Goal: Information Seeking & Learning: Compare options

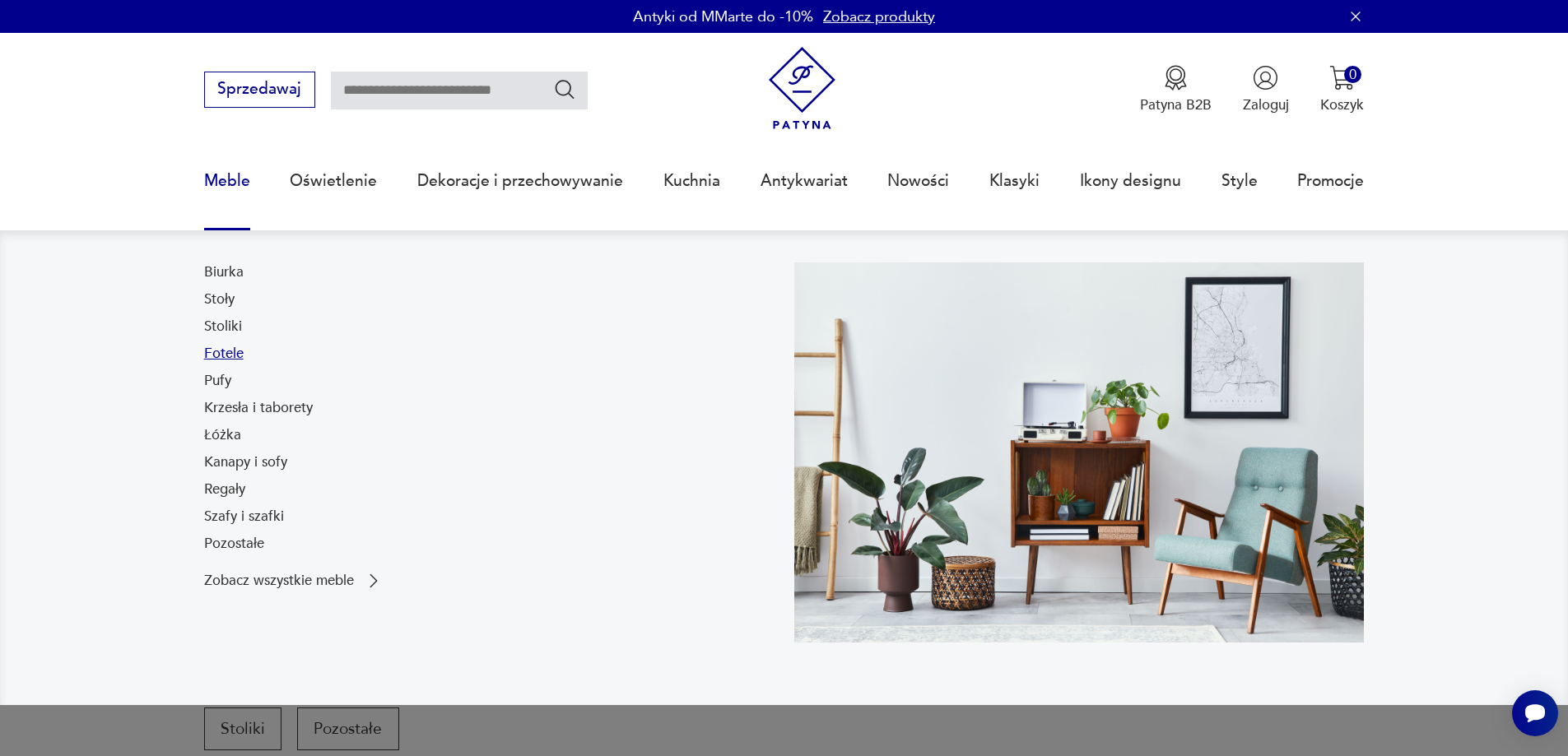
click at [226, 362] on link "Fotele" at bounding box center [224, 354] width 39 height 20
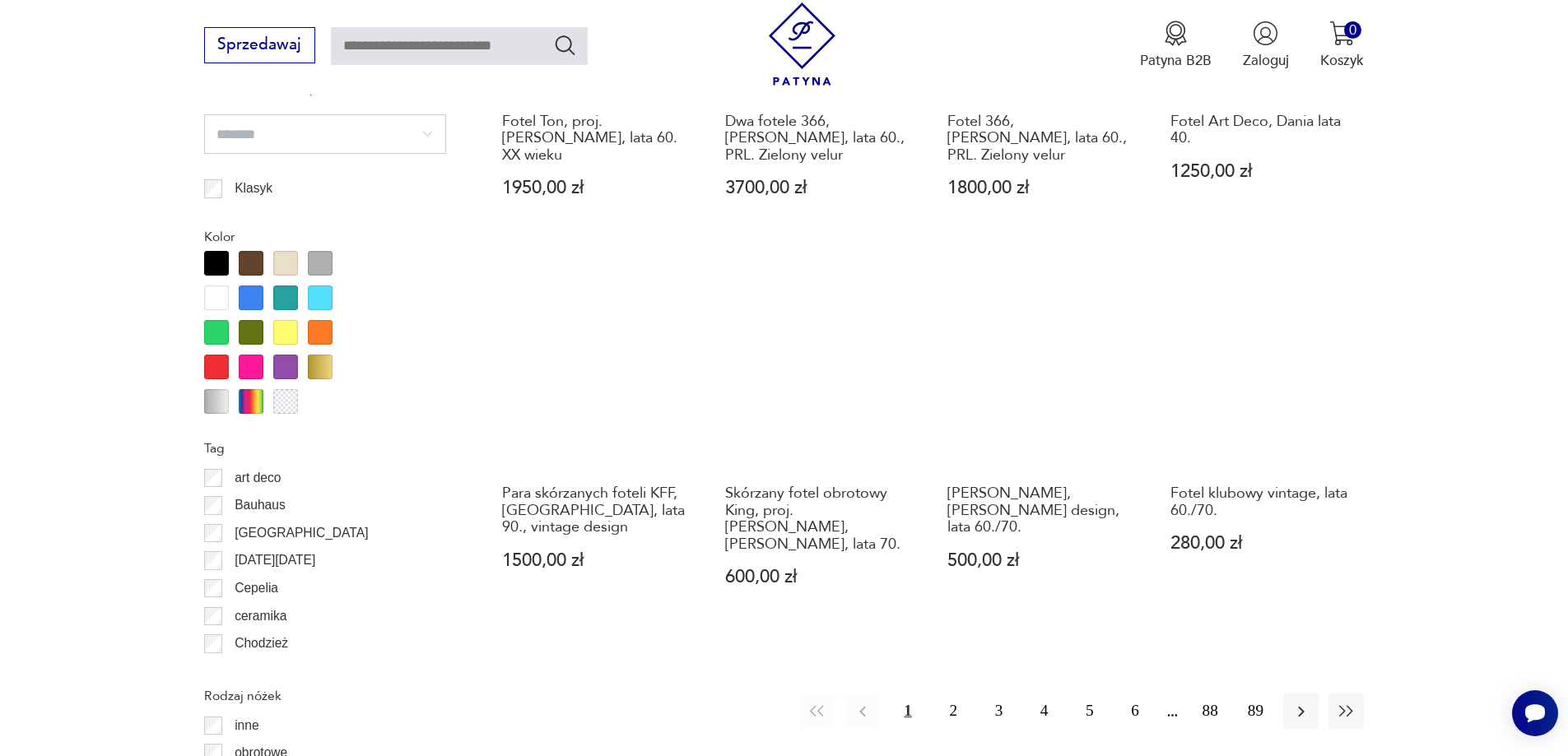
scroll to position [1865, 0]
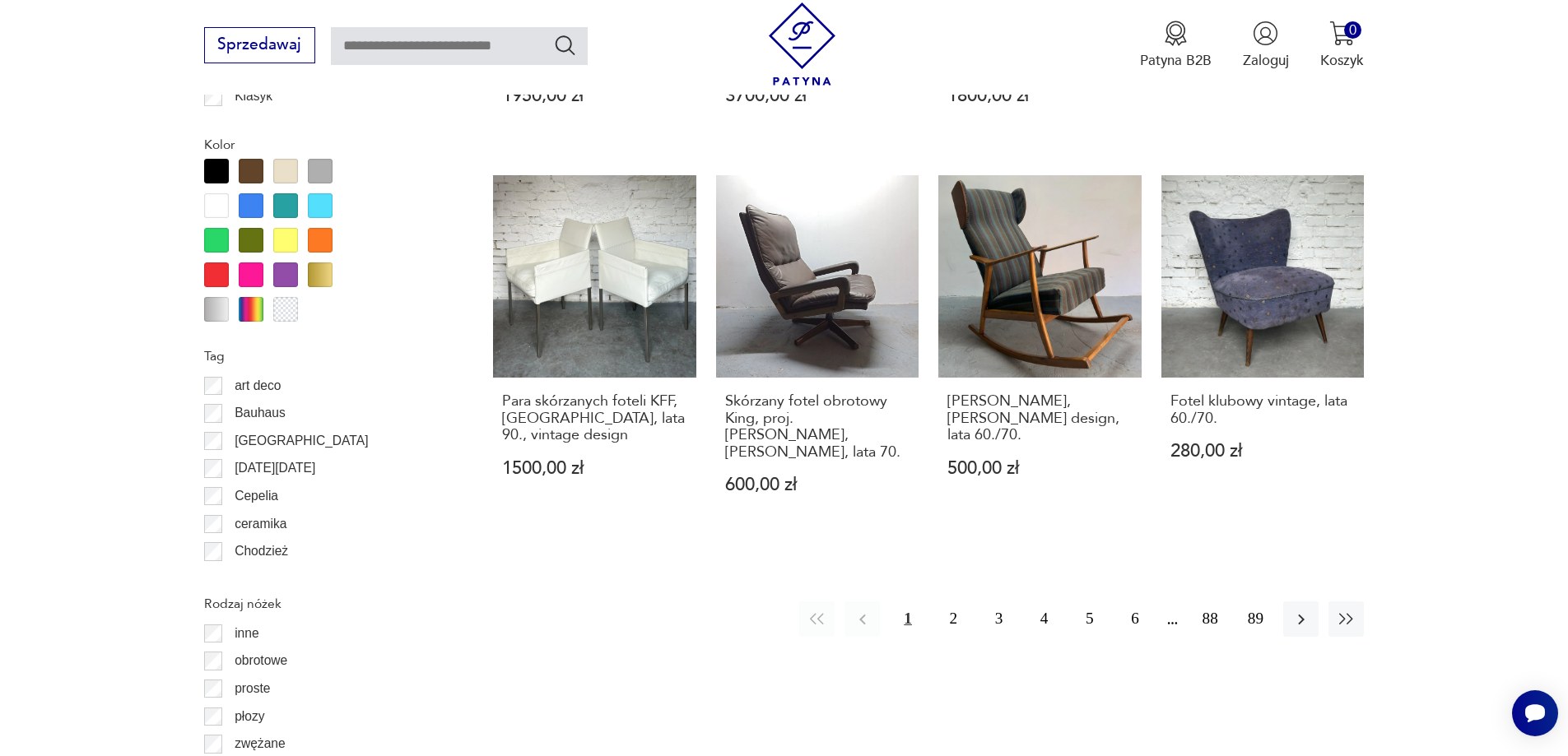
drag, startPoint x: 958, startPoint y: 583, endPoint x: 966, endPoint y: 500, distance: 83.4
click at [958, 602] on button "2" at bounding box center [953, 619] width 36 height 35
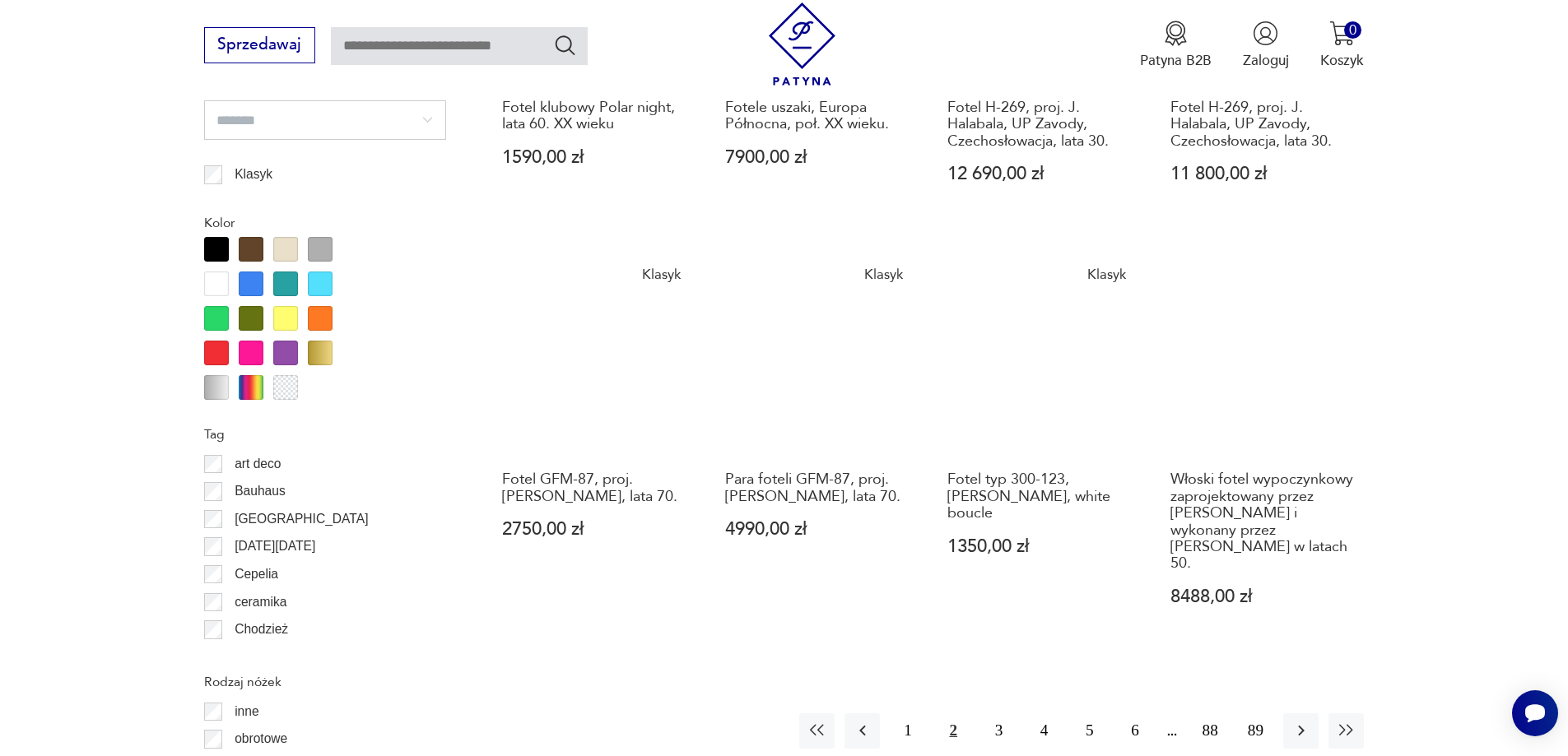
scroll to position [1865, 0]
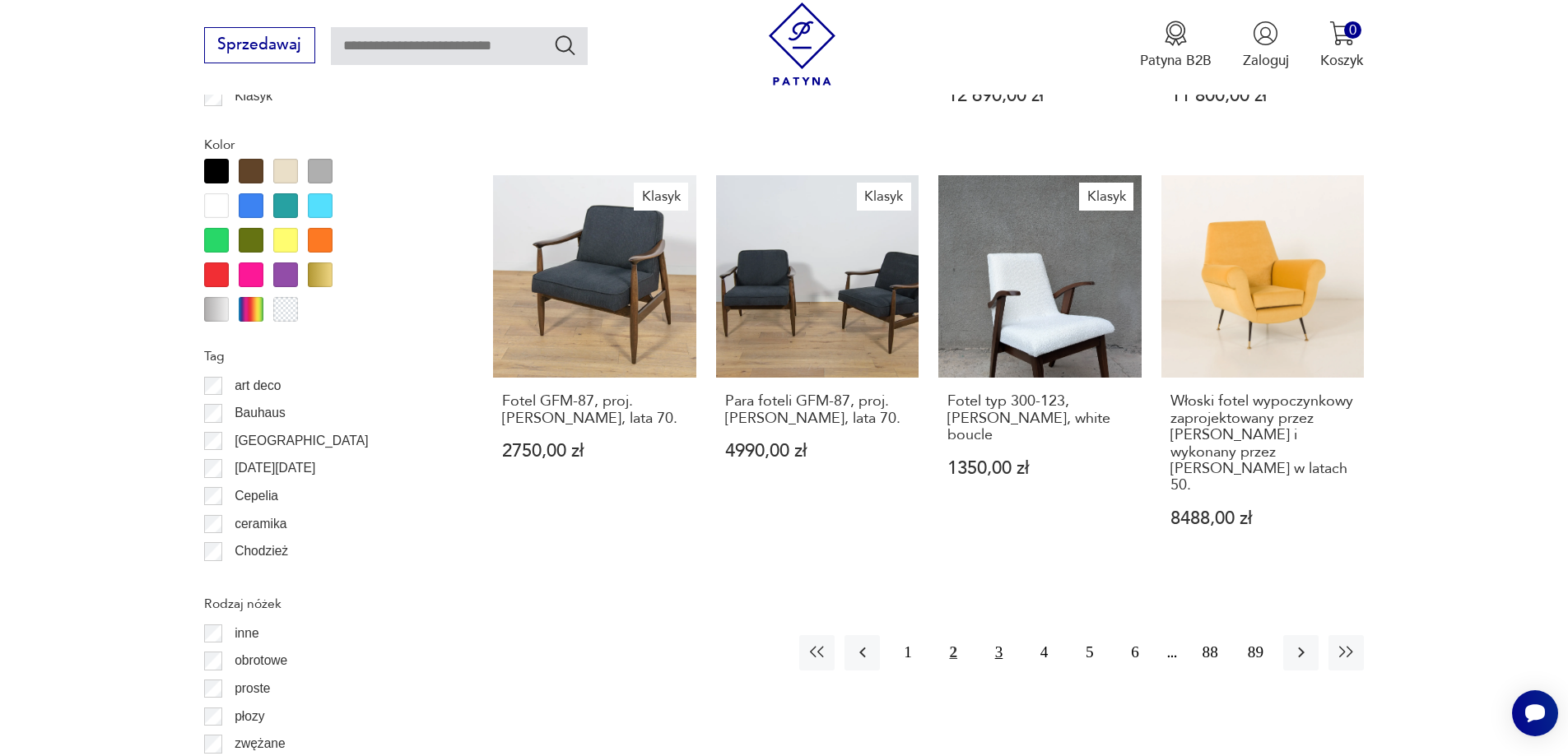
click at [1004, 635] on button "3" at bounding box center [998, 652] width 36 height 35
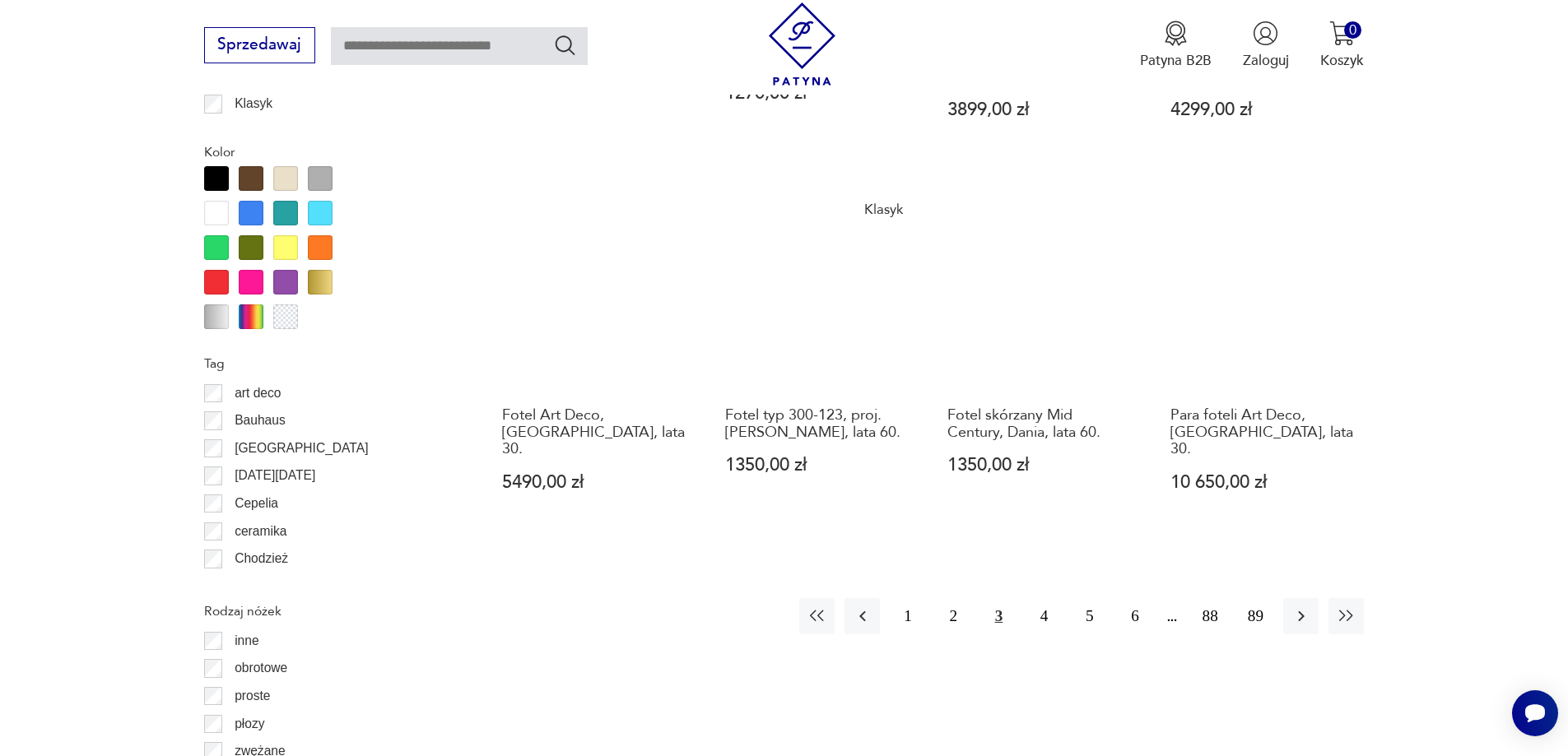
scroll to position [1865, 0]
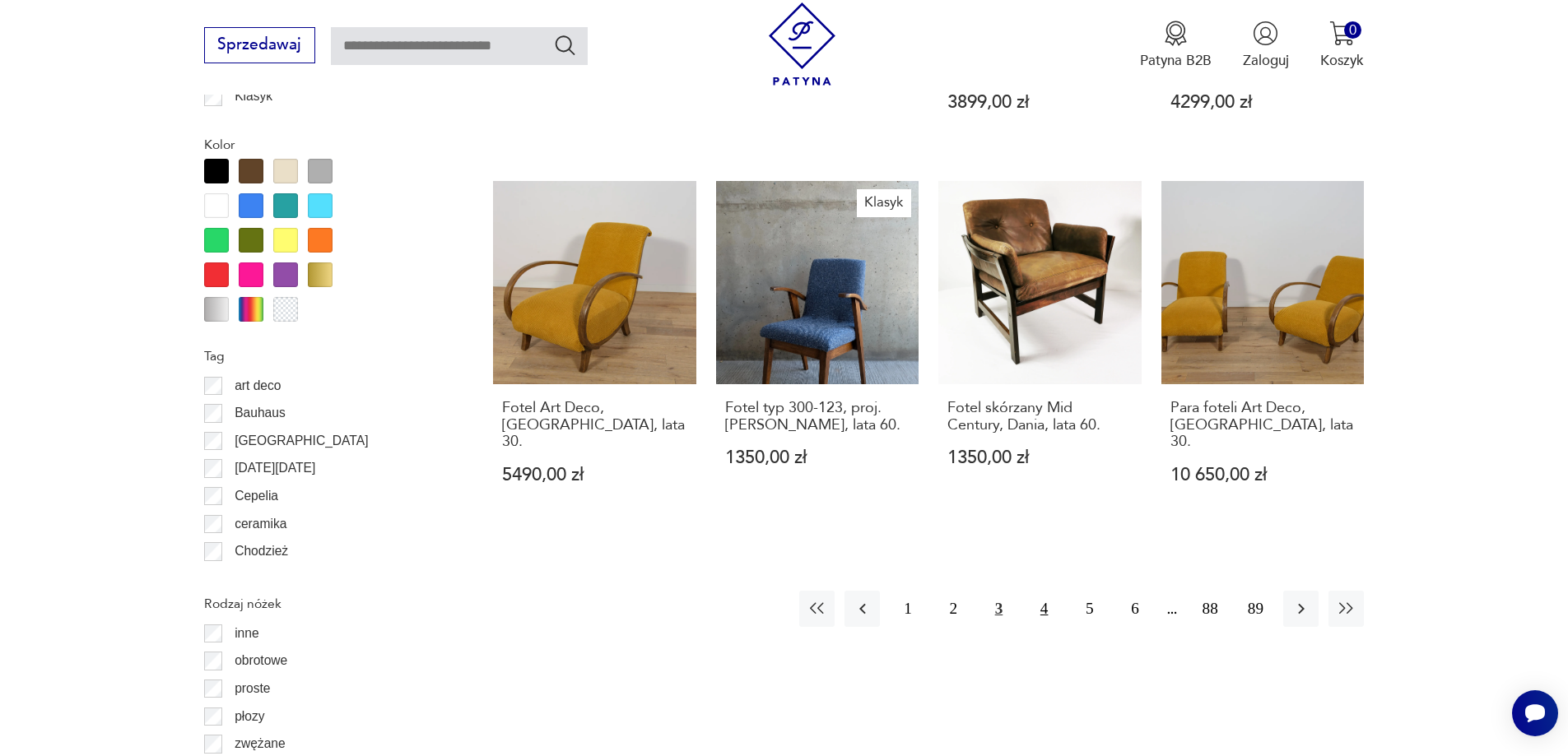
click at [1046, 591] on button "4" at bounding box center [1044, 608] width 36 height 35
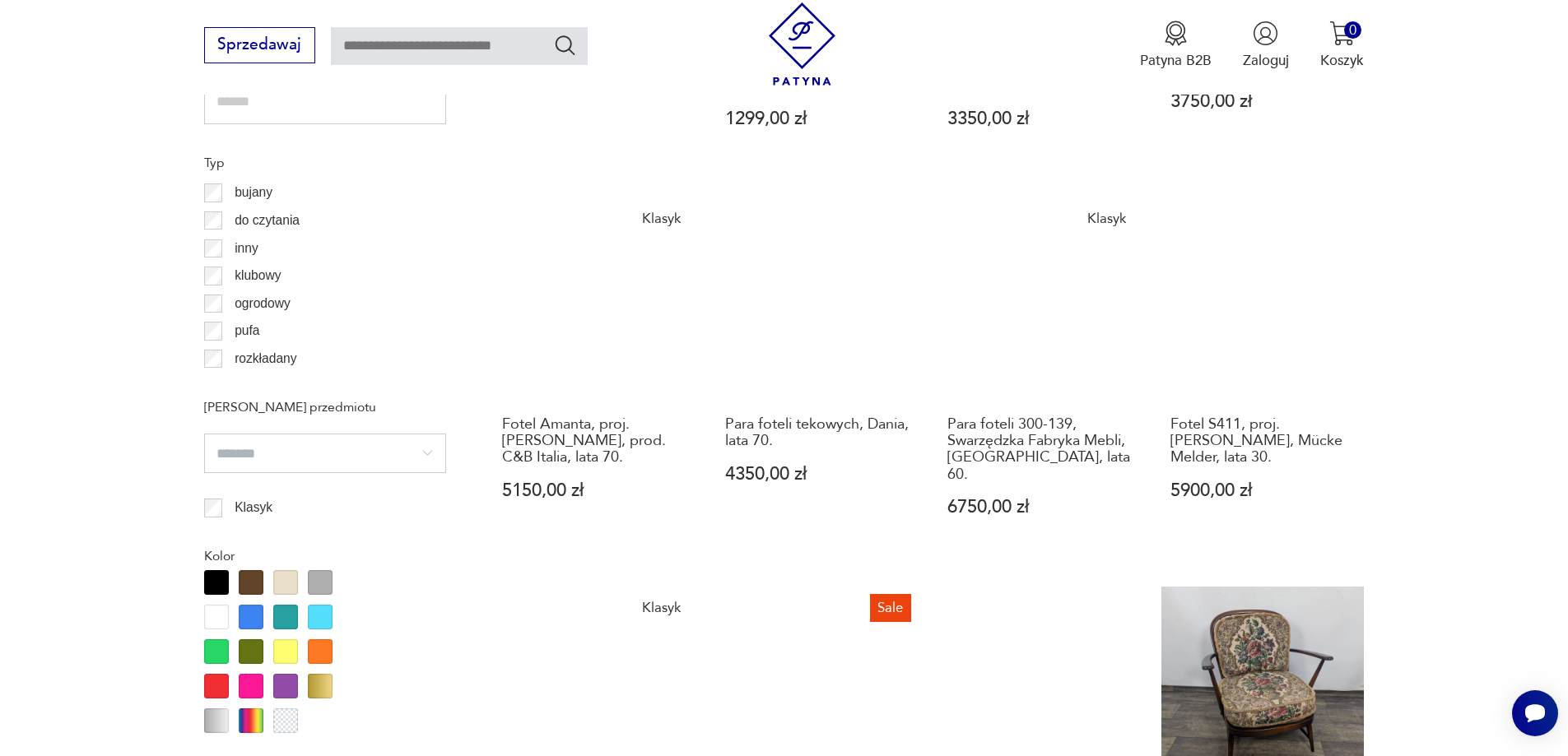
scroll to position [1700, 0]
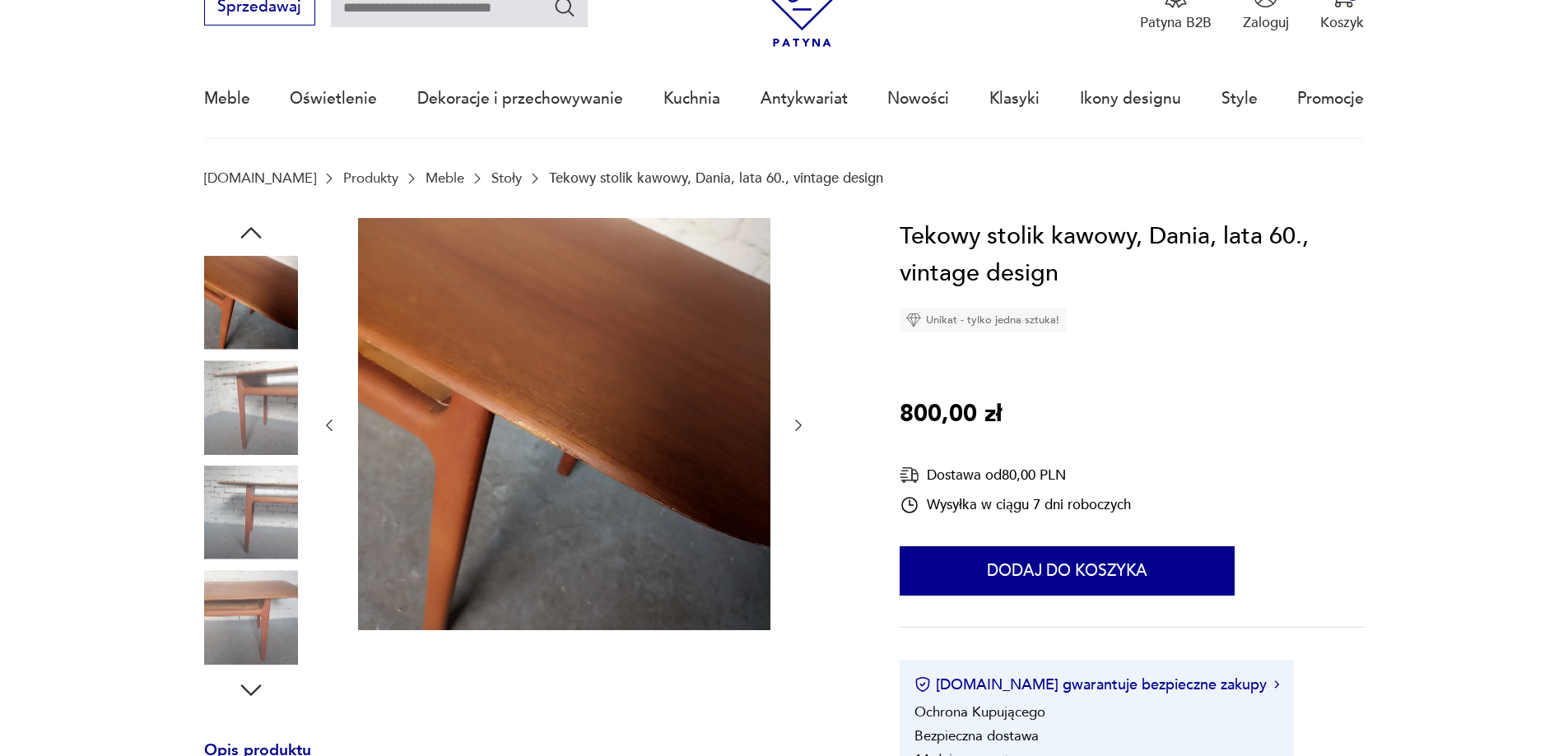
click at [798, 420] on icon "button" at bounding box center [797, 425] width 16 height 16
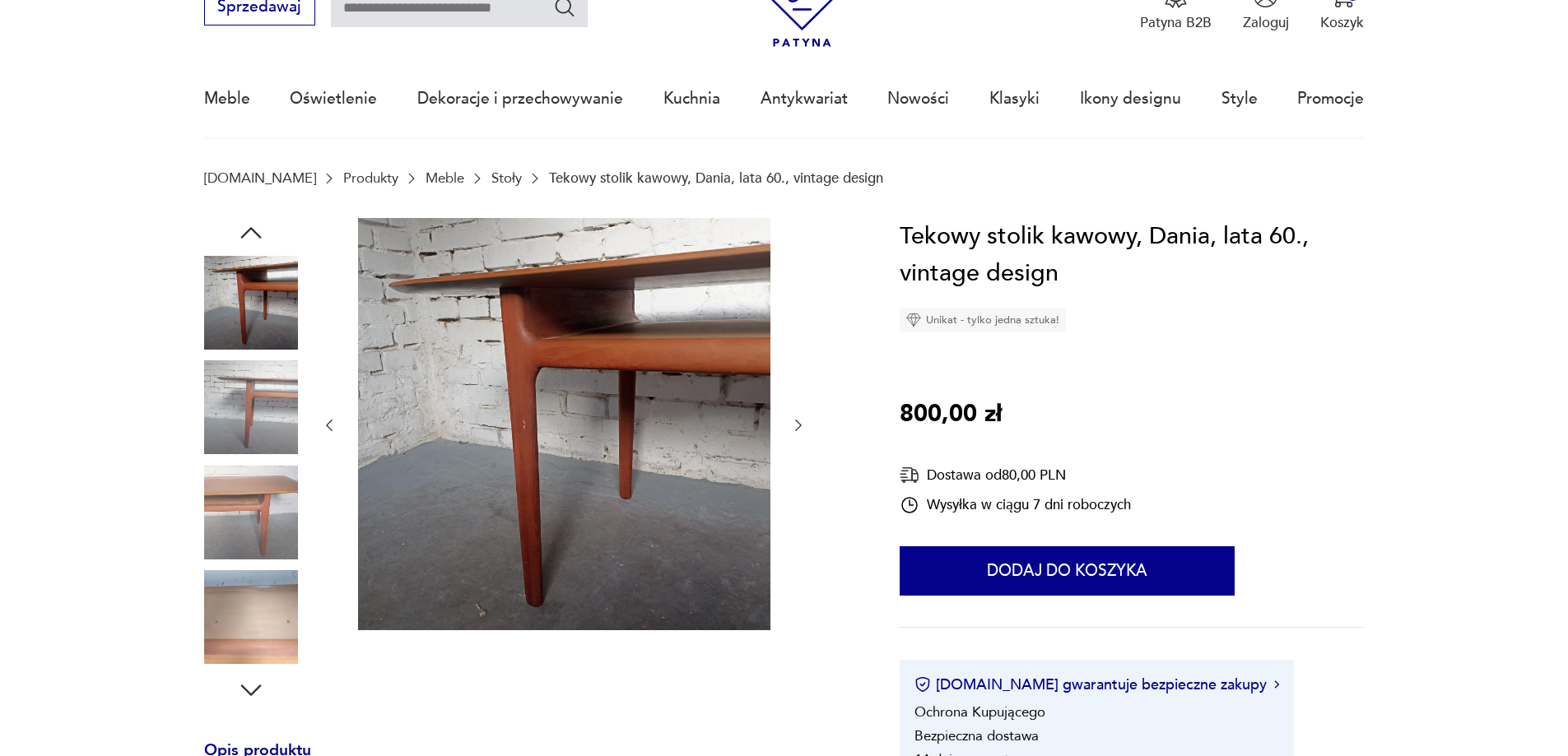
click at [799, 421] on icon "button" at bounding box center [797, 425] width 16 height 16
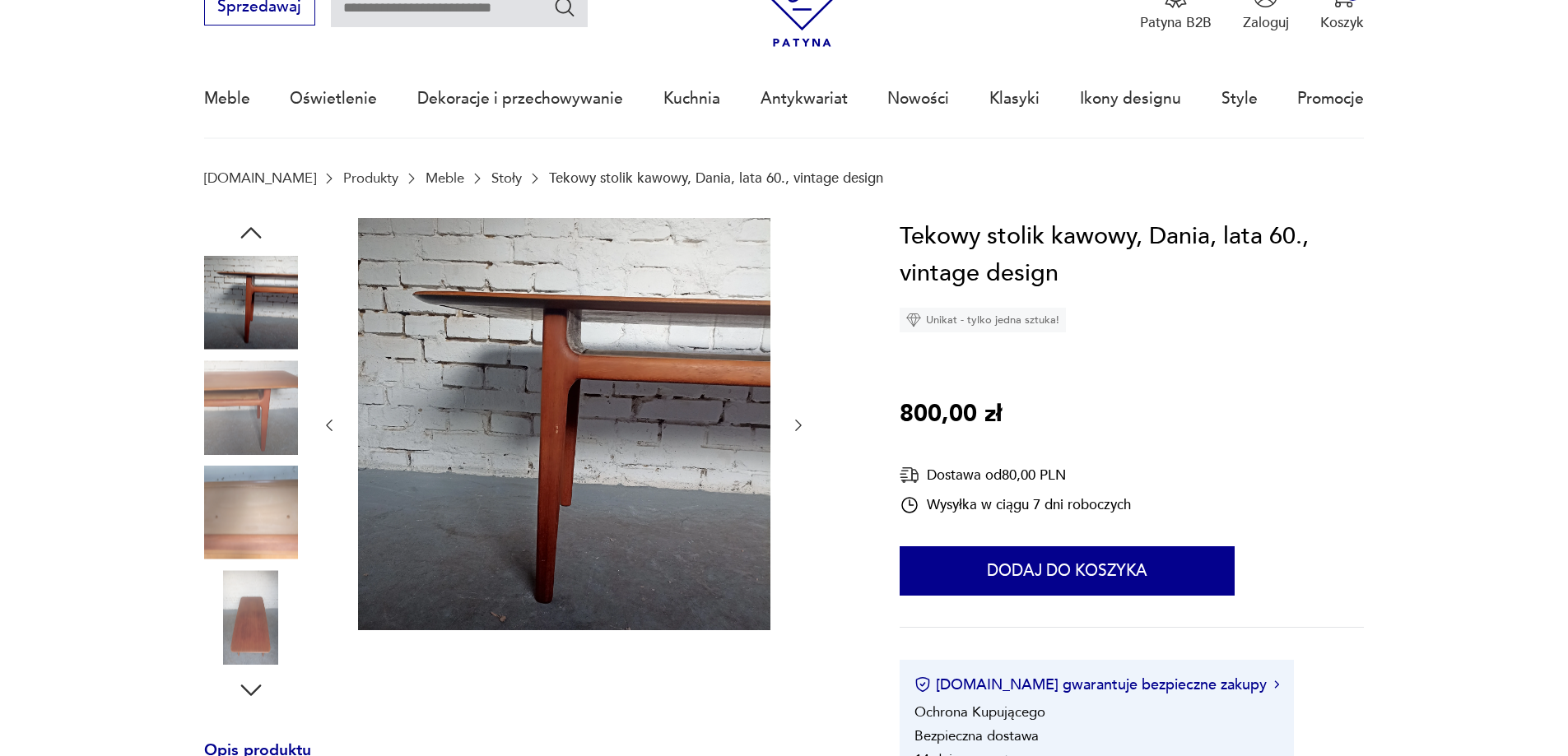
click at [799, 421] on icon "button" at bounding box center [797, 425] width 16 height 16
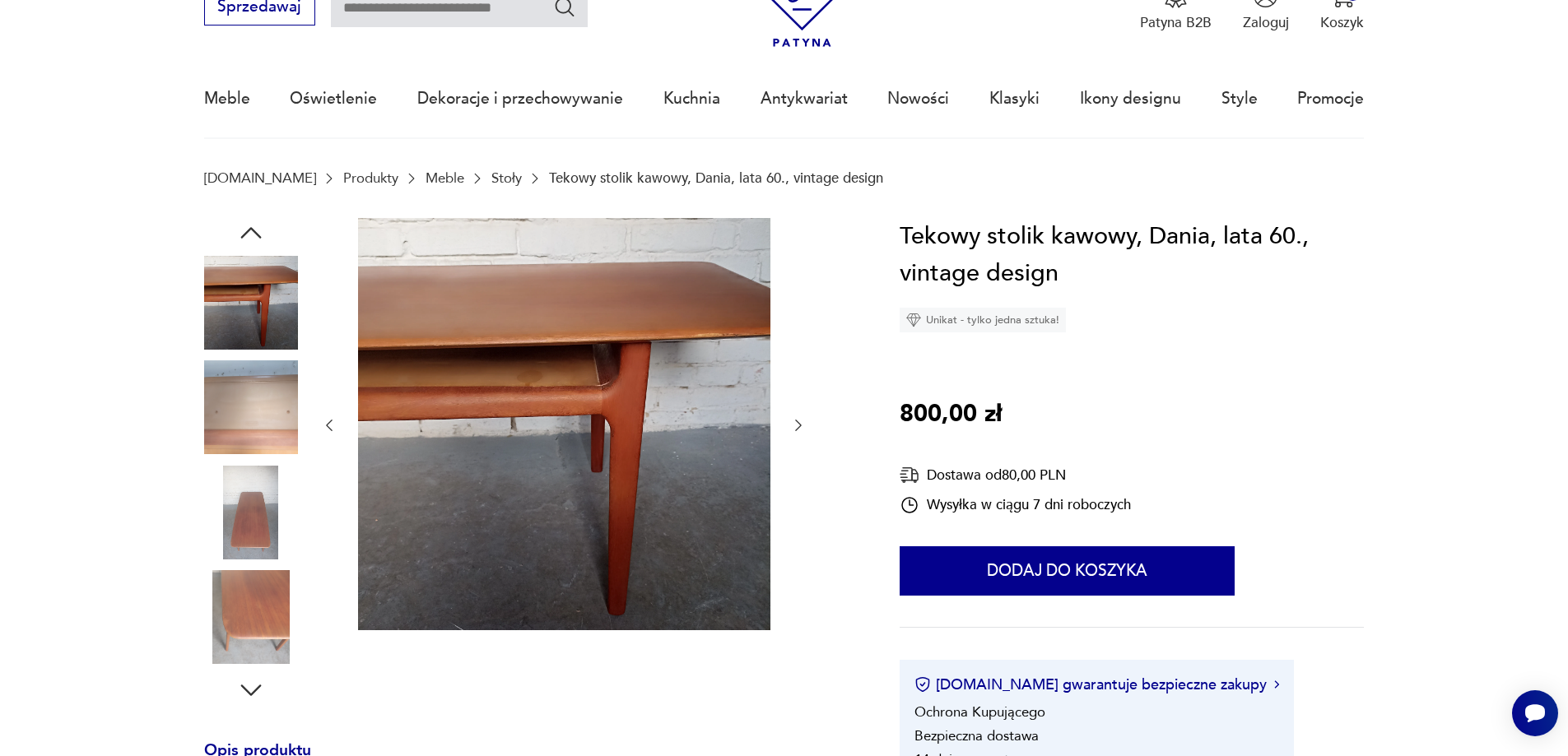
click at [799, 421] on icon "button" at bounding box center [797, 425] width 16 height 16
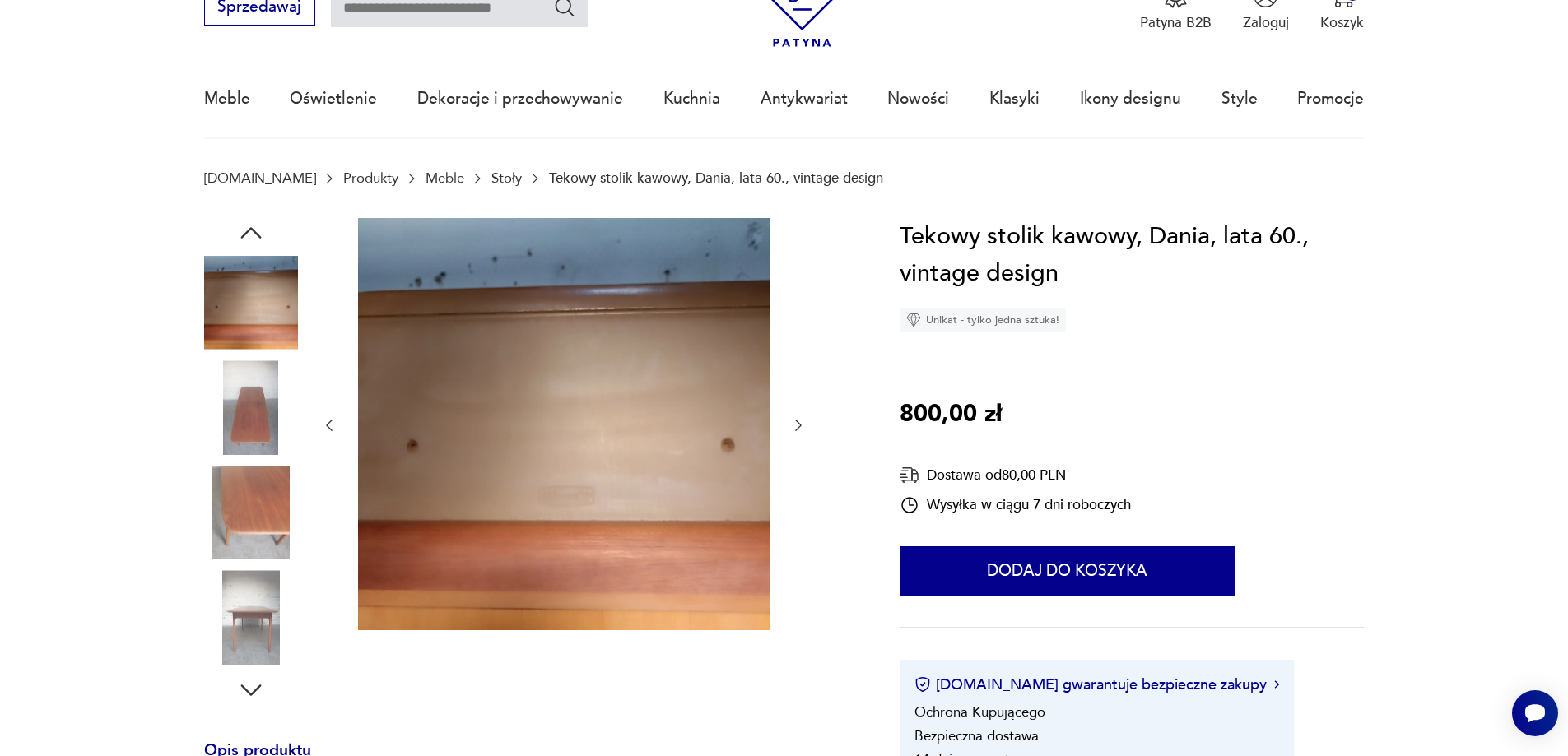
click at [799, 421] on icon "button" at bounding box center [797, 425] width 16 height 16
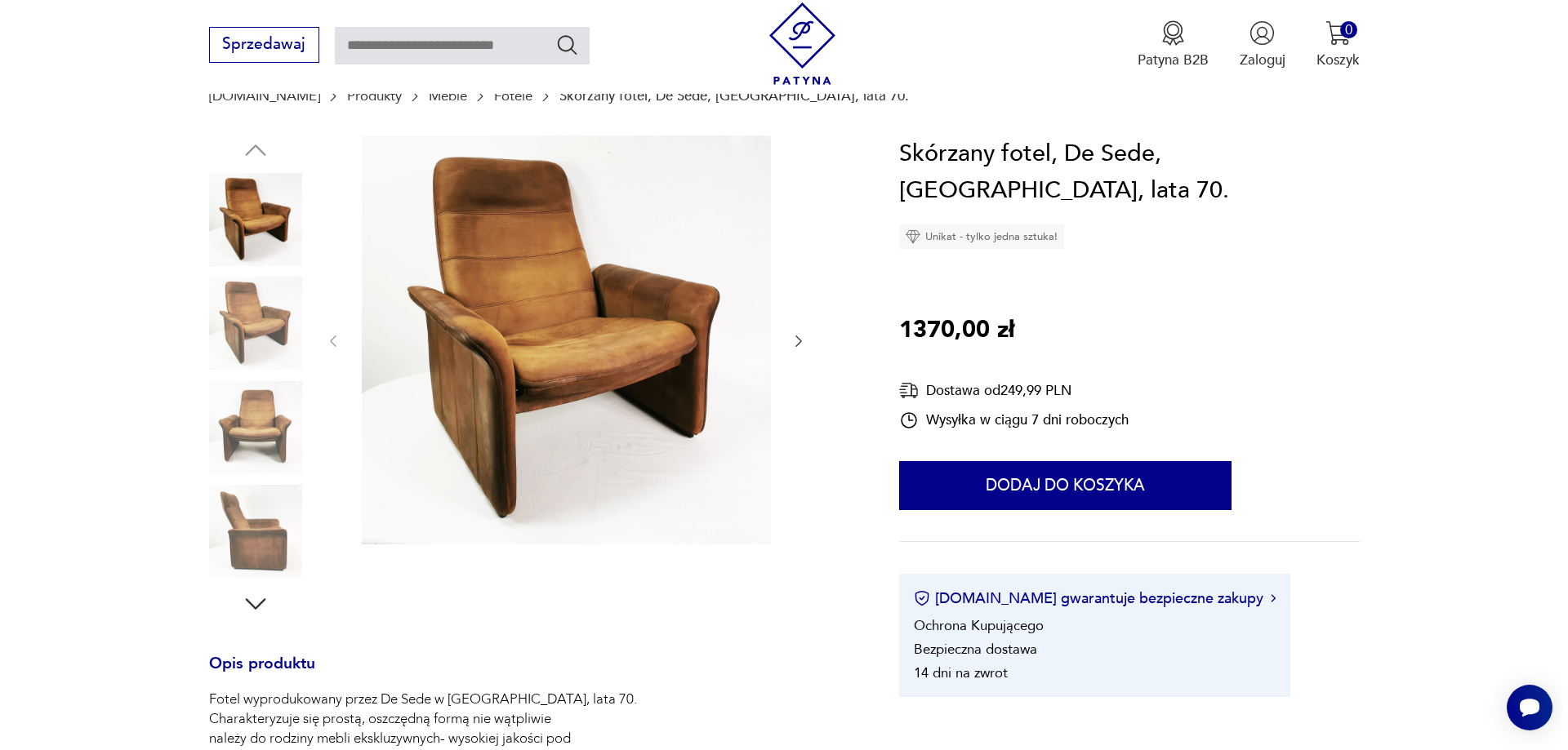
scroll to position [164, 0]
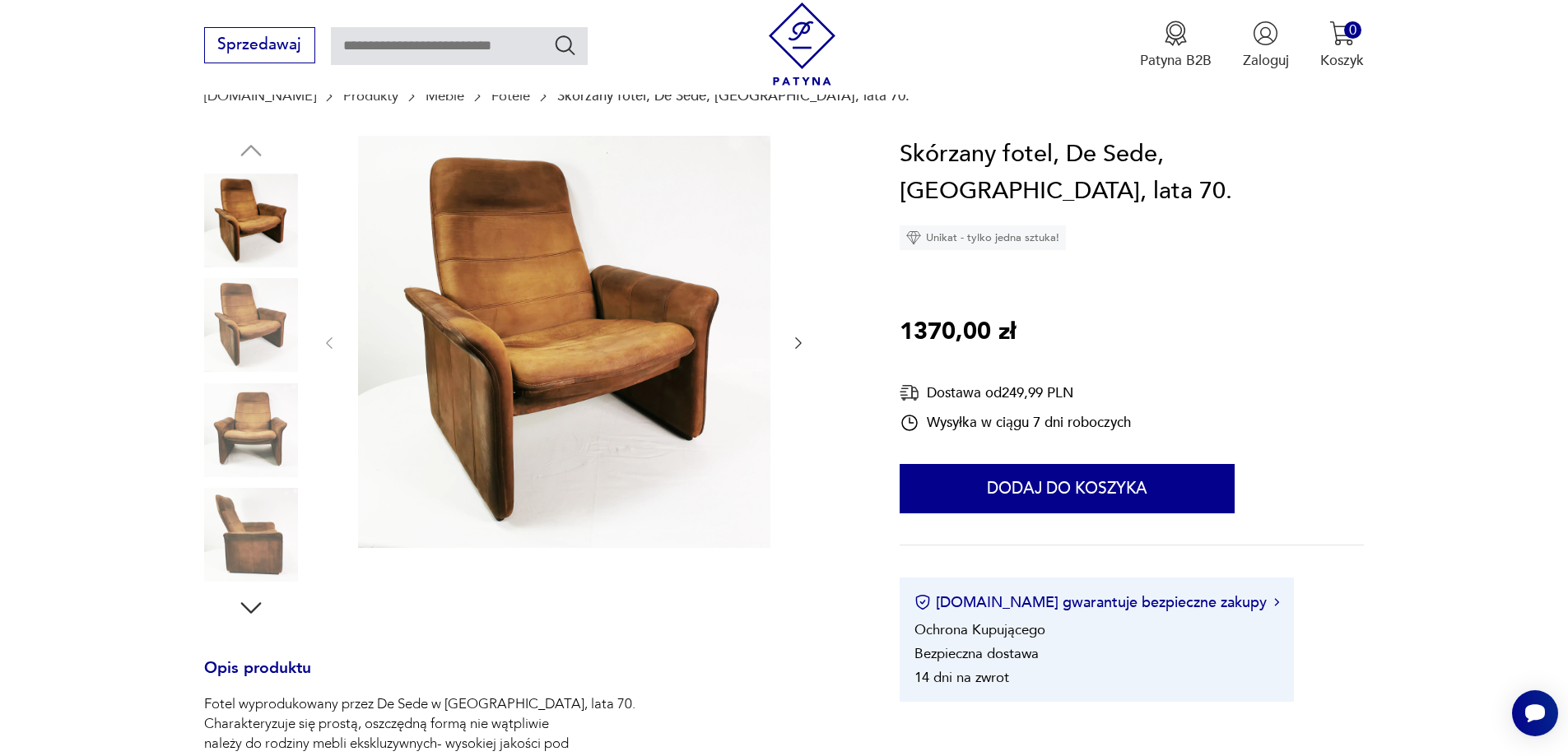
click at [564, 378] on img at bounding box center [564, 343] width 413 height 413
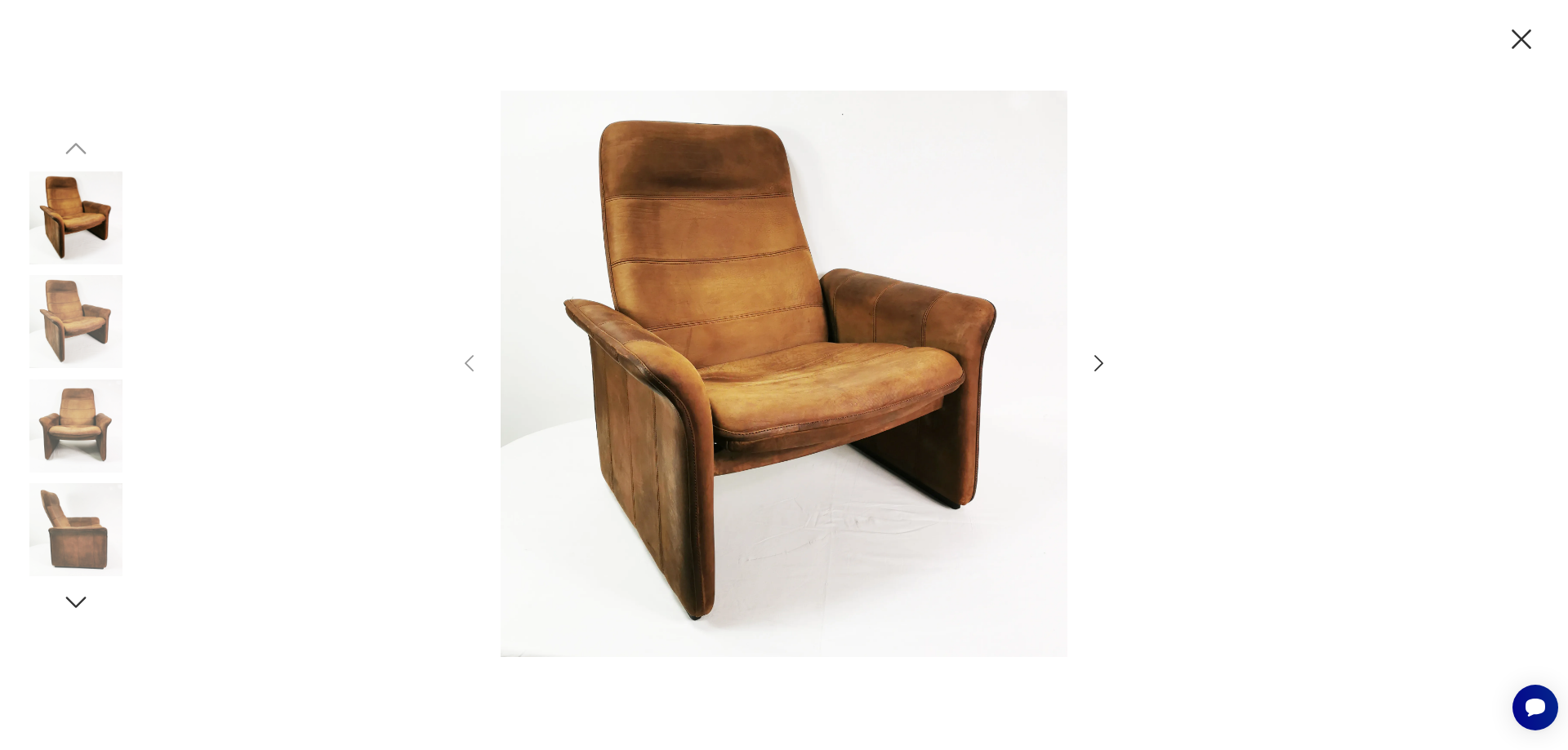
click at [1104, 359] on icon "button" at bounding box center [1099, 364] width 24 height 24
click at [1102, 360] on icon "button" at bounding box center [1099, 364] width 24 height 24
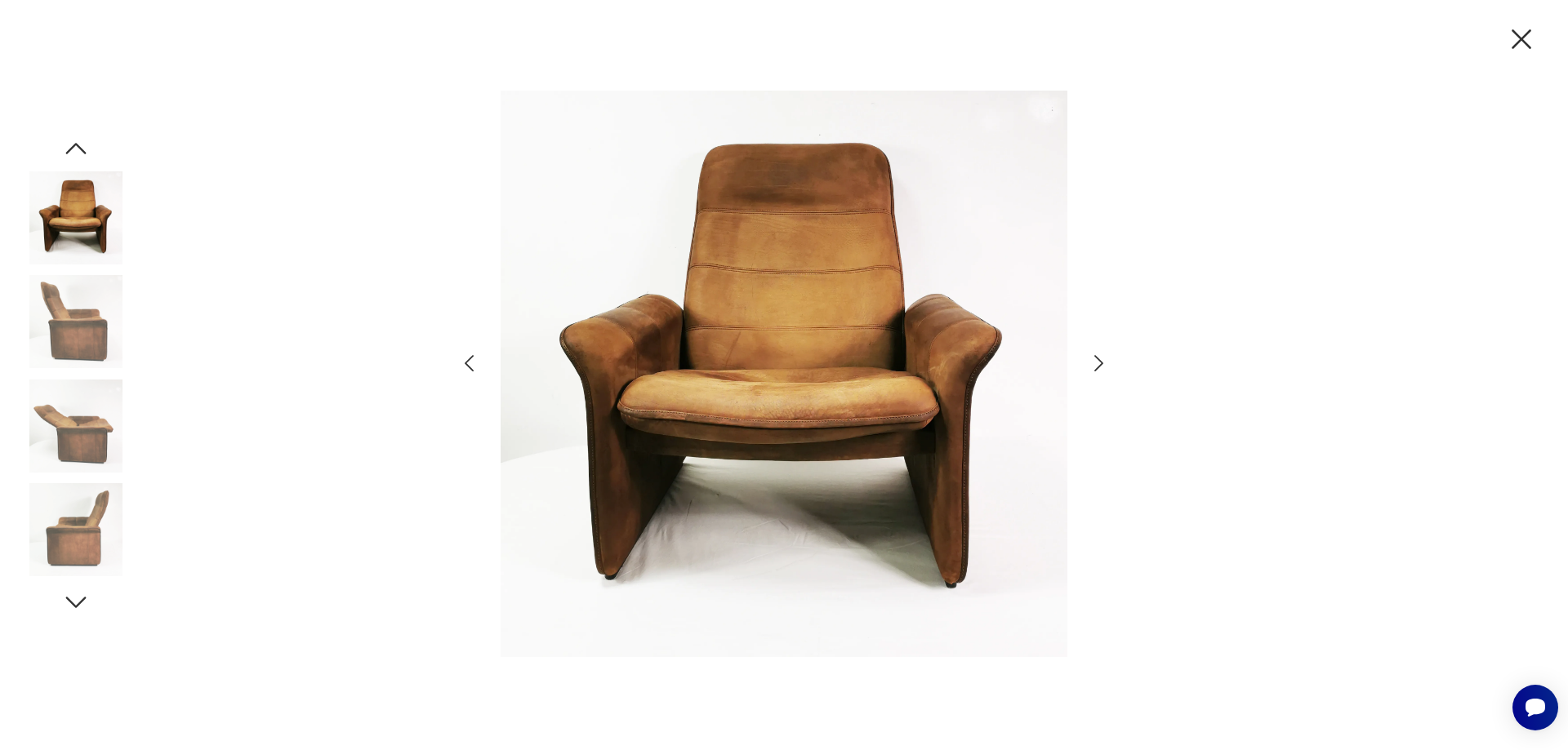
click at [1102, 360] on icon "button" at bounding box center [1099, 364] width 24 height 24
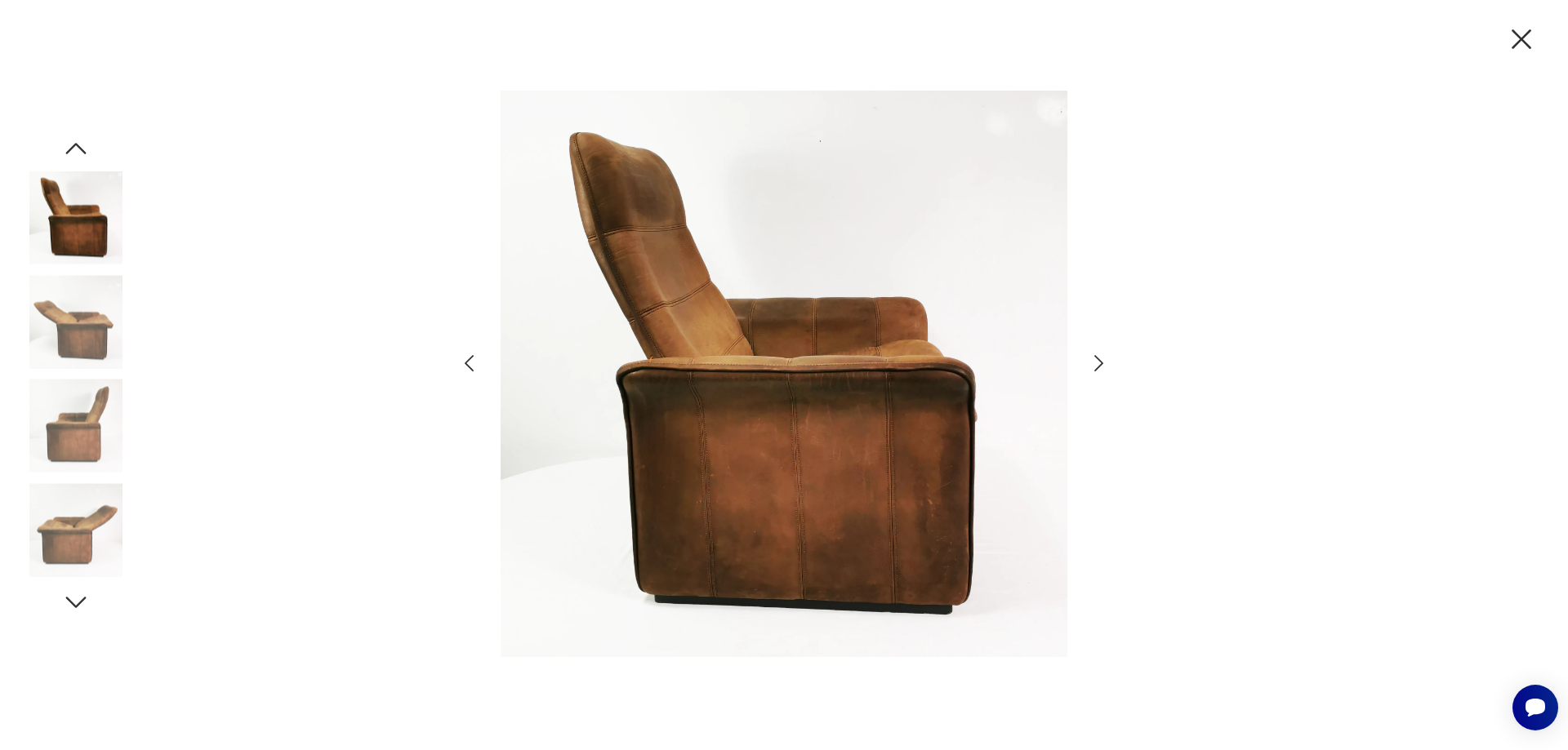
click at [1102, 360] on icon "button" at bounding box center [1099, 364] width 24 height 24
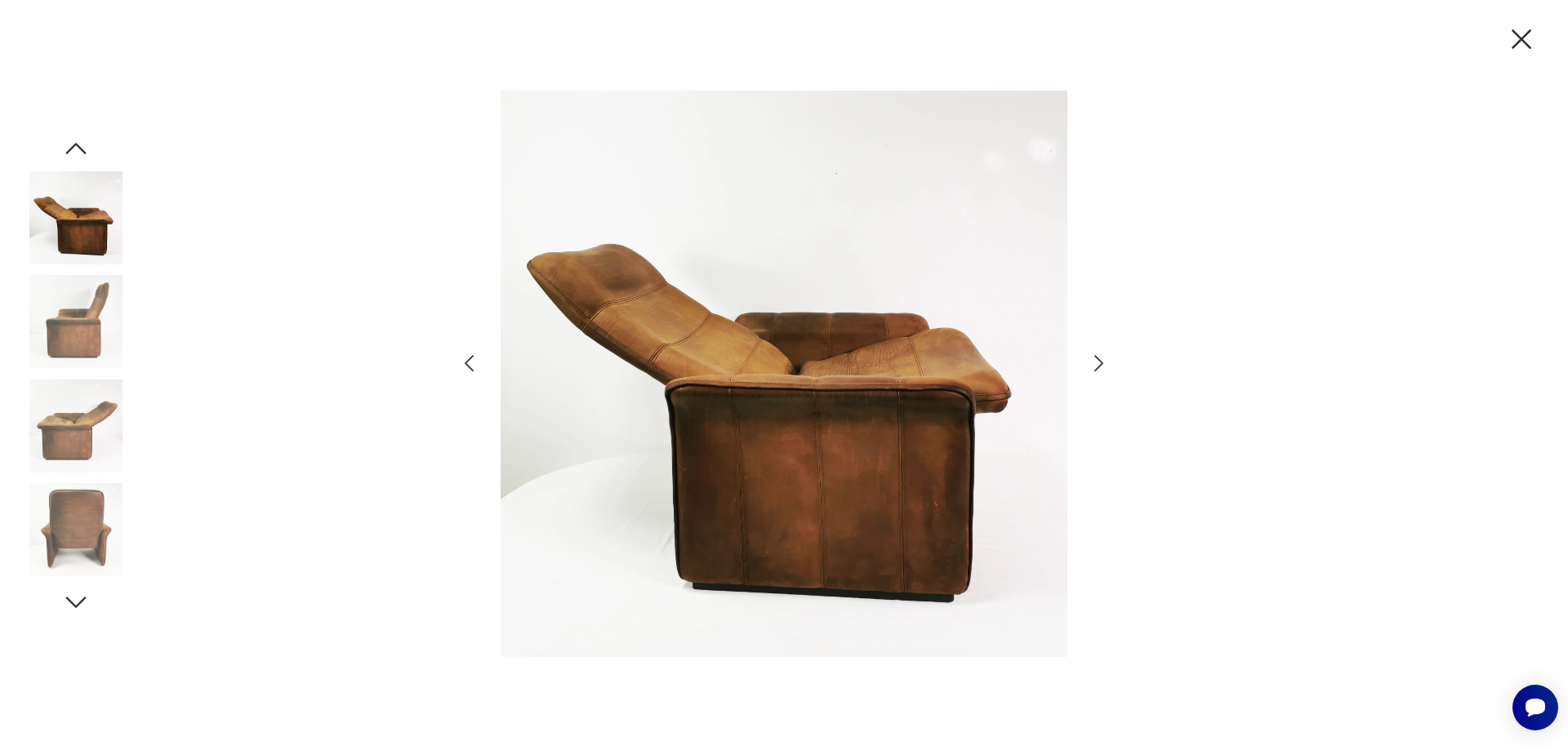
click at [1102, 360] on icon "button" at bounding box center [1099, 364] width 24 height 24
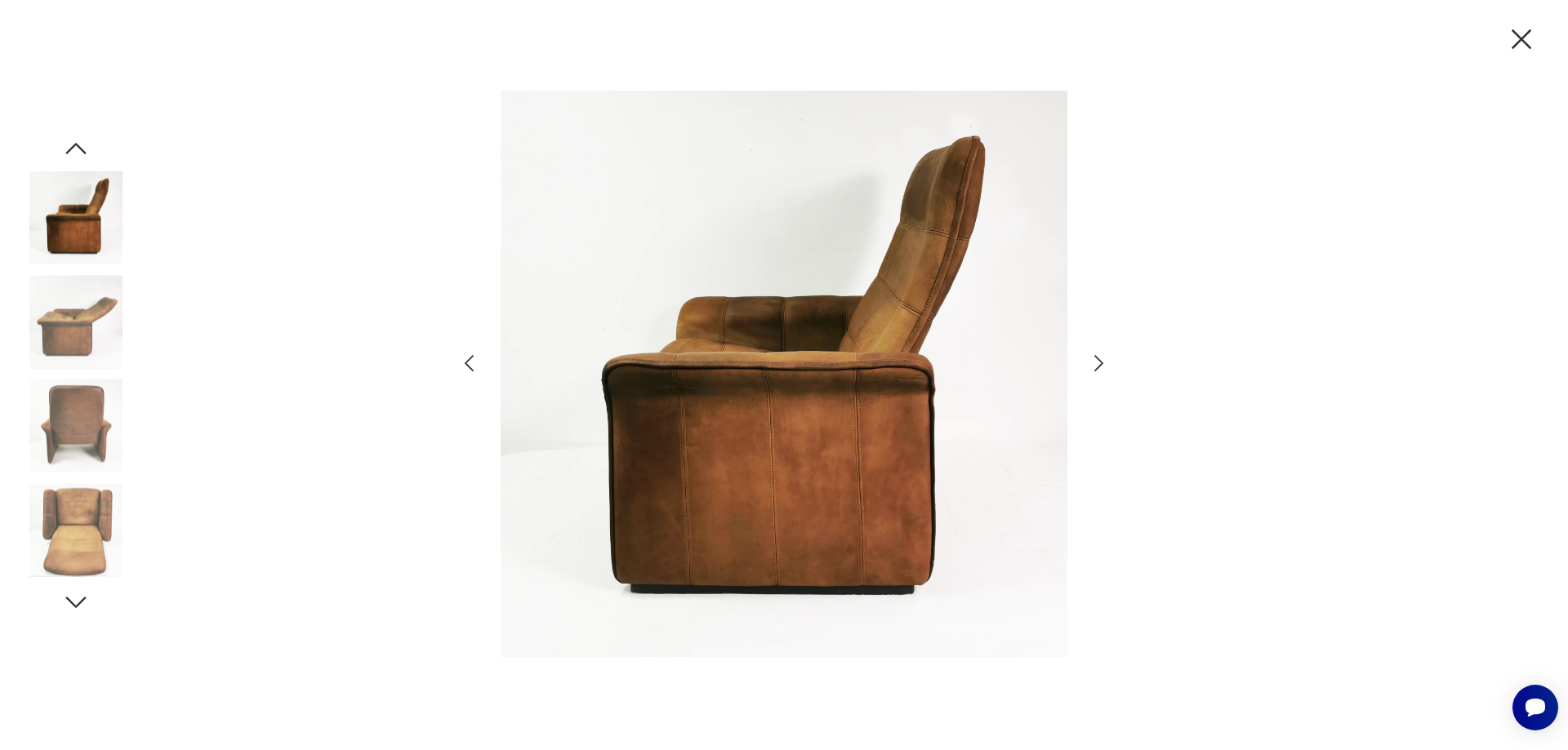
click at [1102, 360] on icon "button" at bounding box center [1099, 364] width 24 height 24
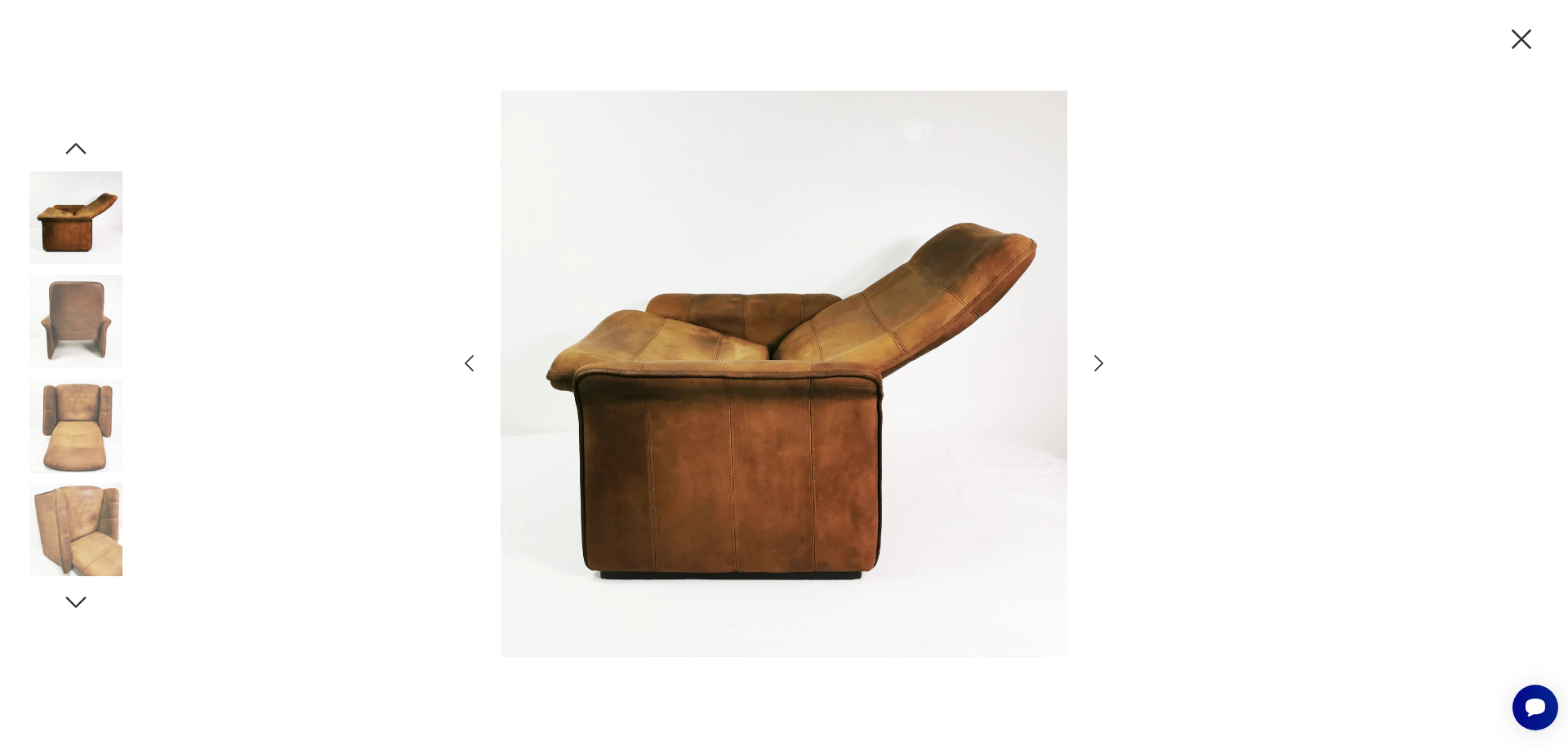
click at [1102, 360] on icon "button" at bounding box center [1099, 364] width 24 height 24
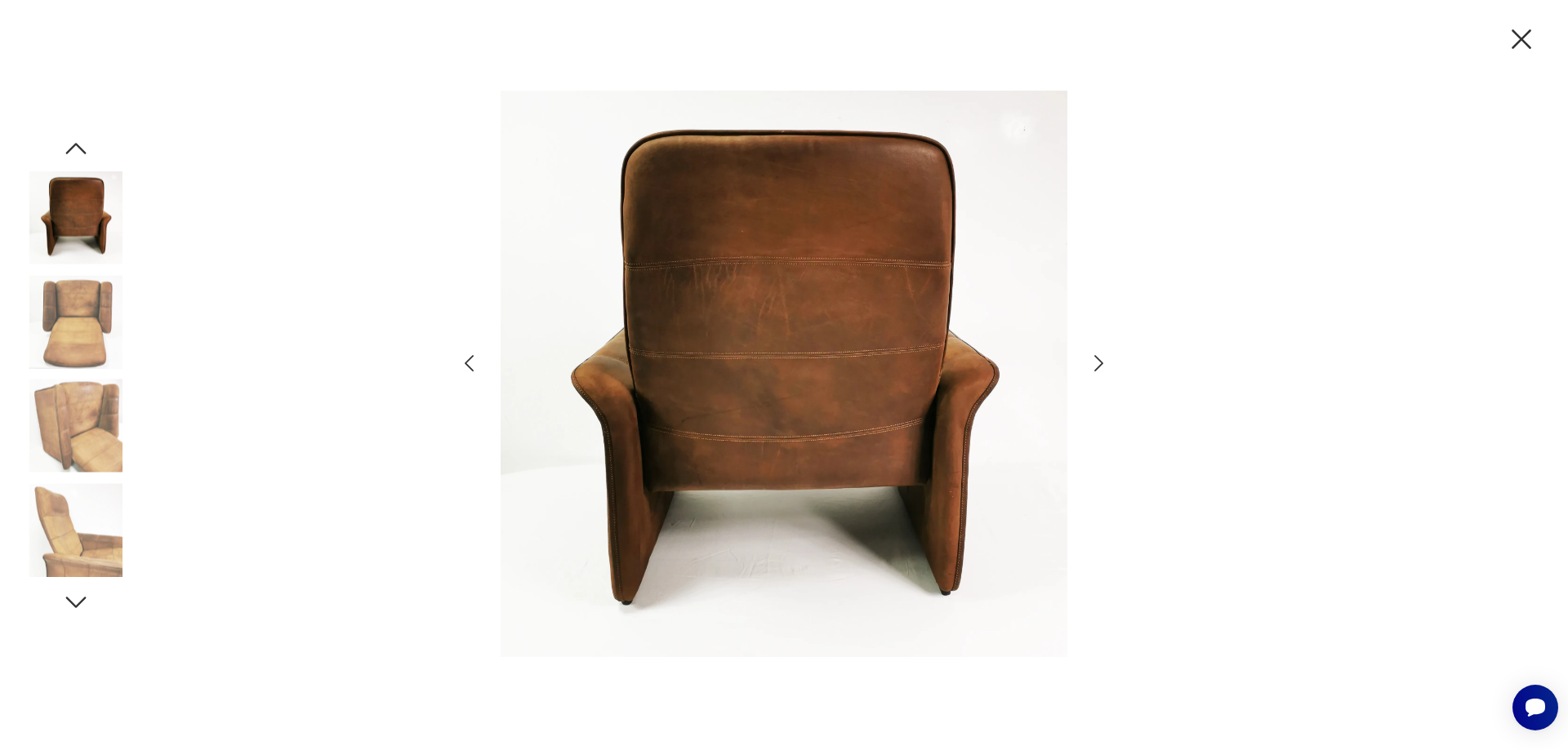
click at [1102, 360] on icon "button" at bounding box center [1099, 364] width 24 height 24
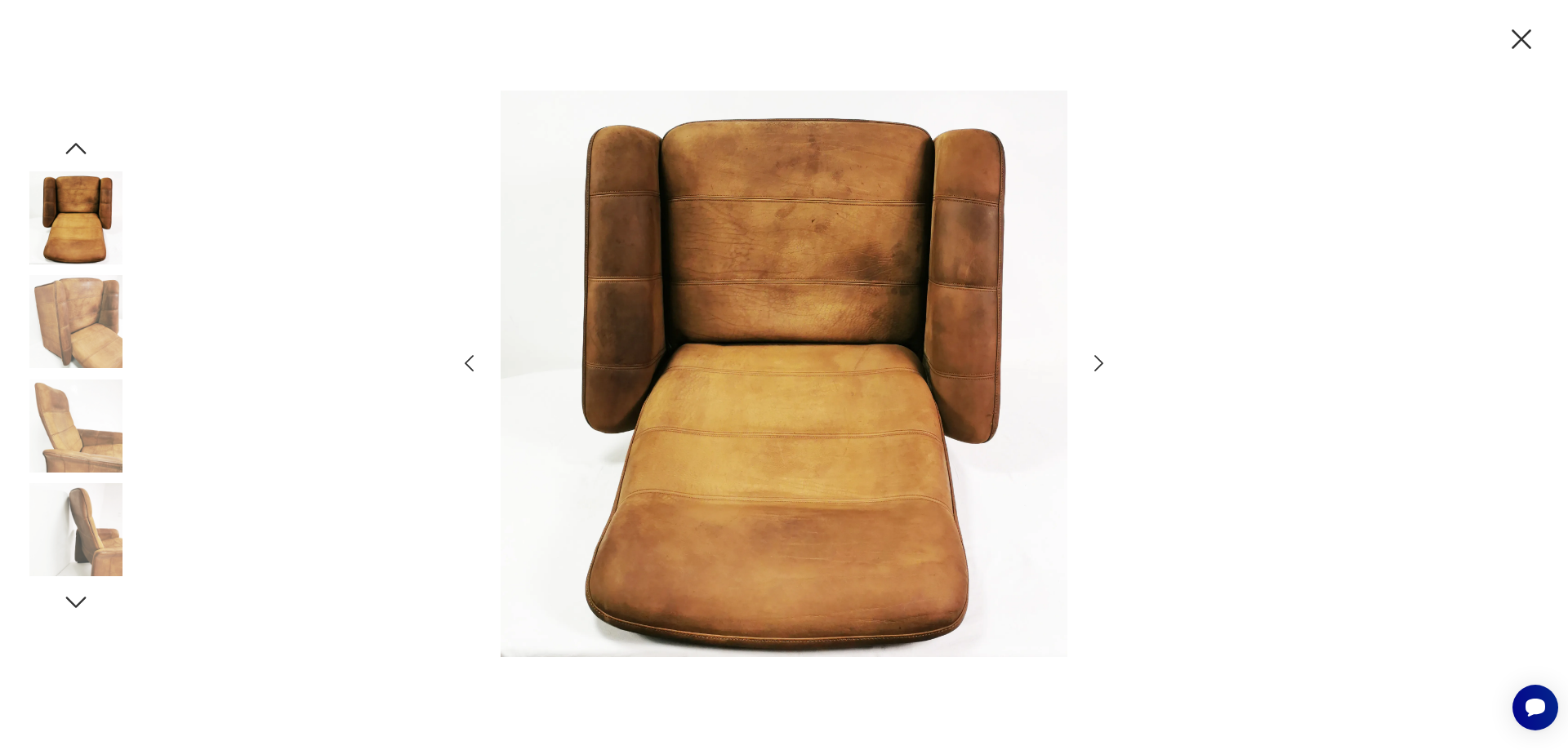
click at [1102, 360] on icon "button" at bounding box center [1099, 364] width 24 height 24
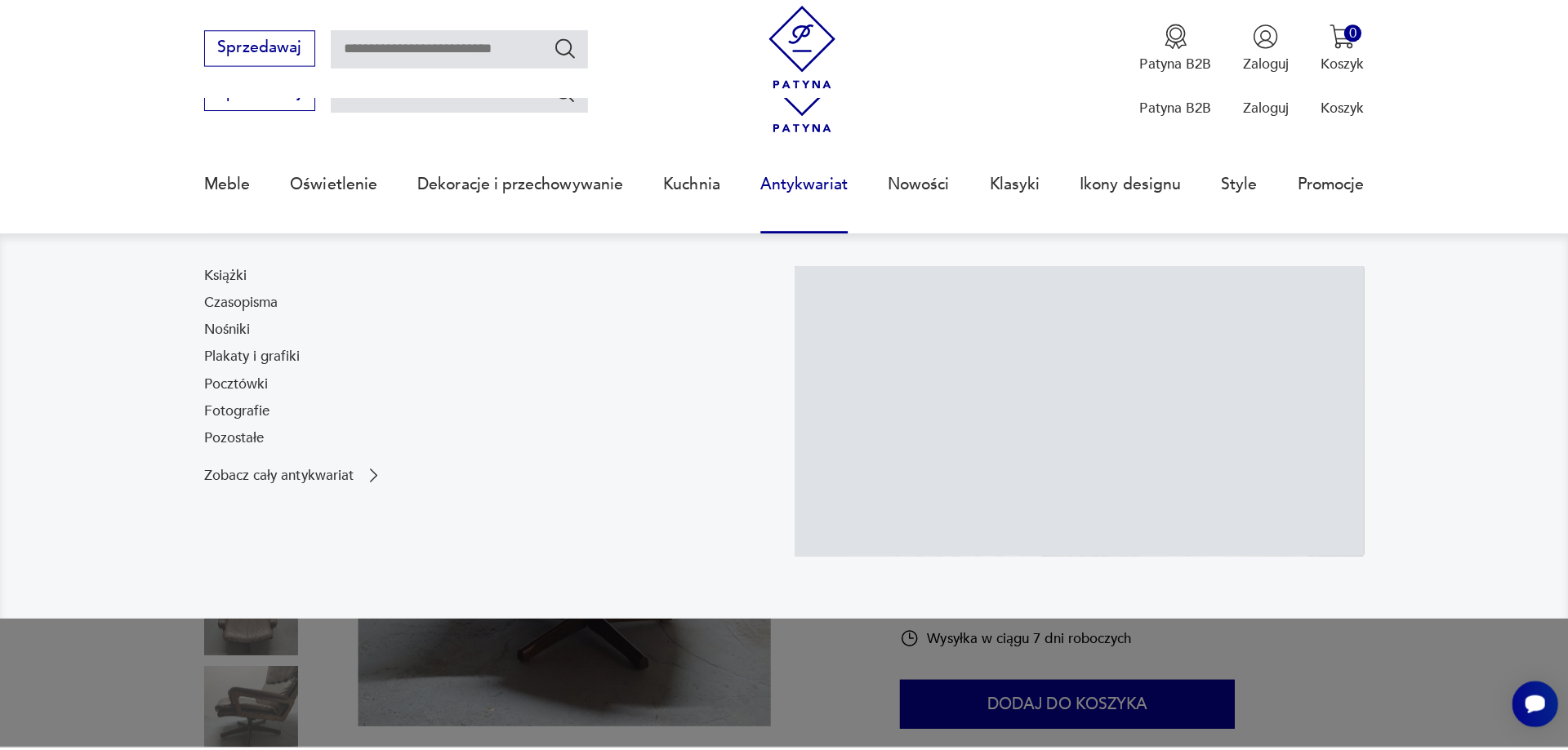
scroll to position [164, 0]
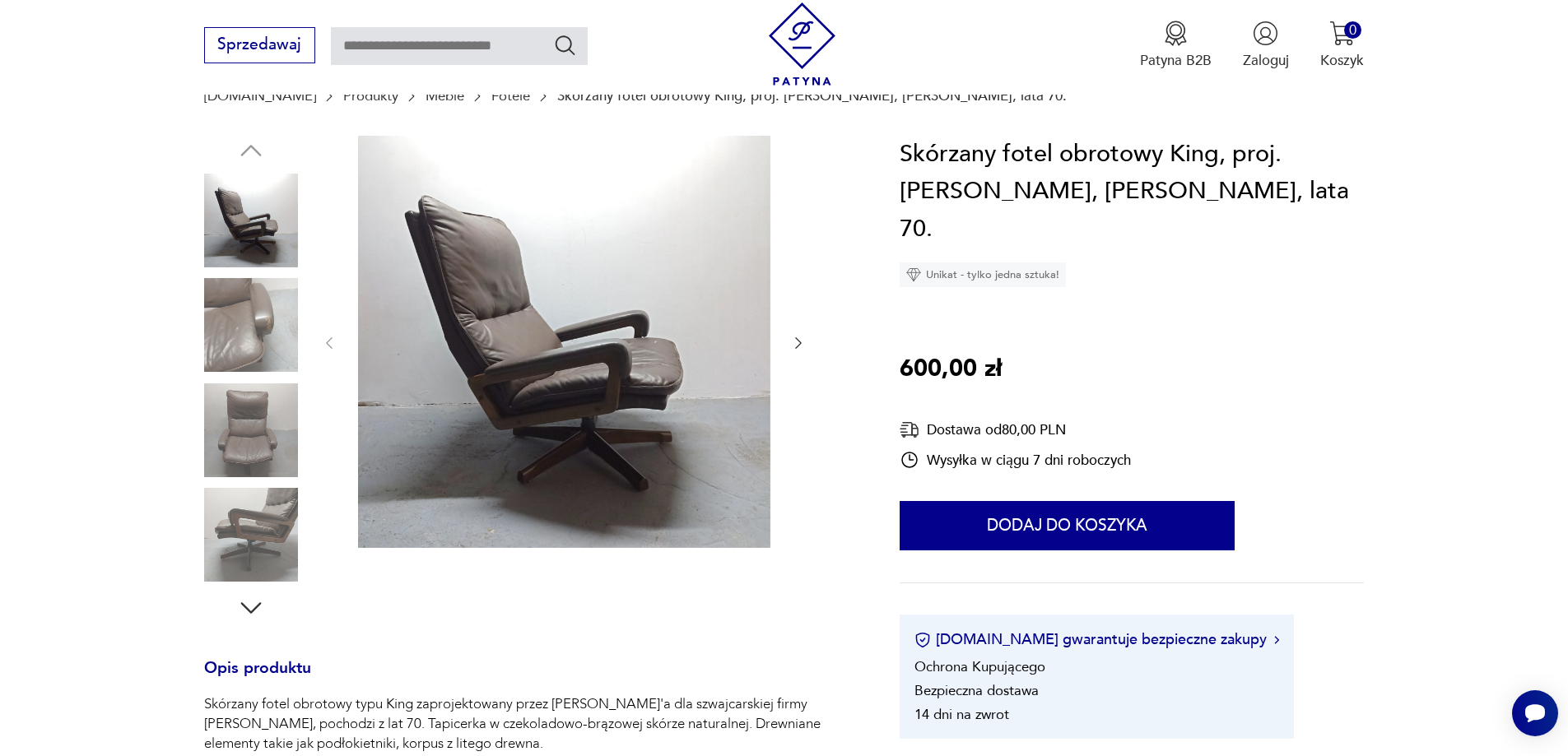
click at [630, 416] on img at bounding box center [564, 343] width 413 height 413
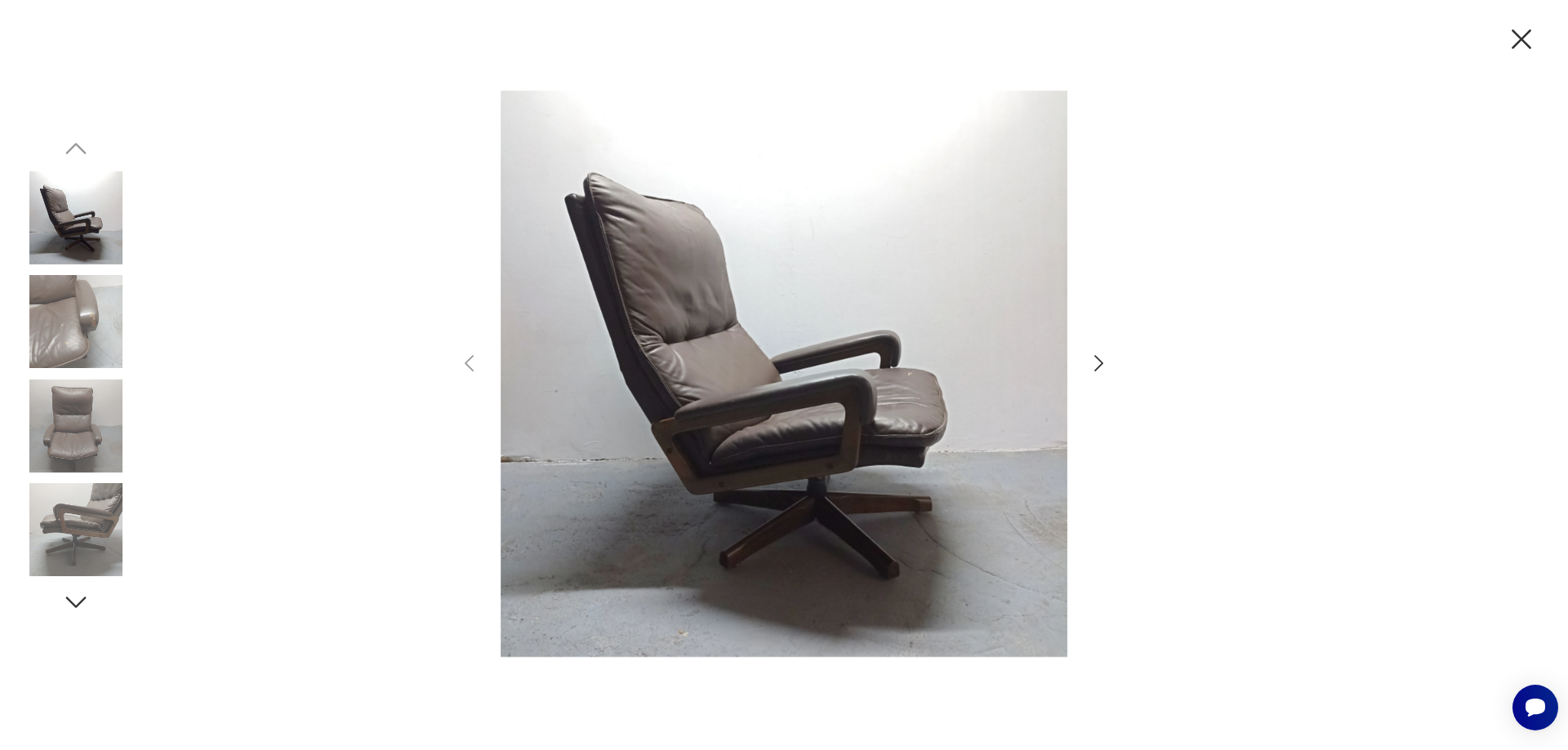
click at [1102, 365] on icon "button" at bounding box center [1099, 364] width 24 height 24
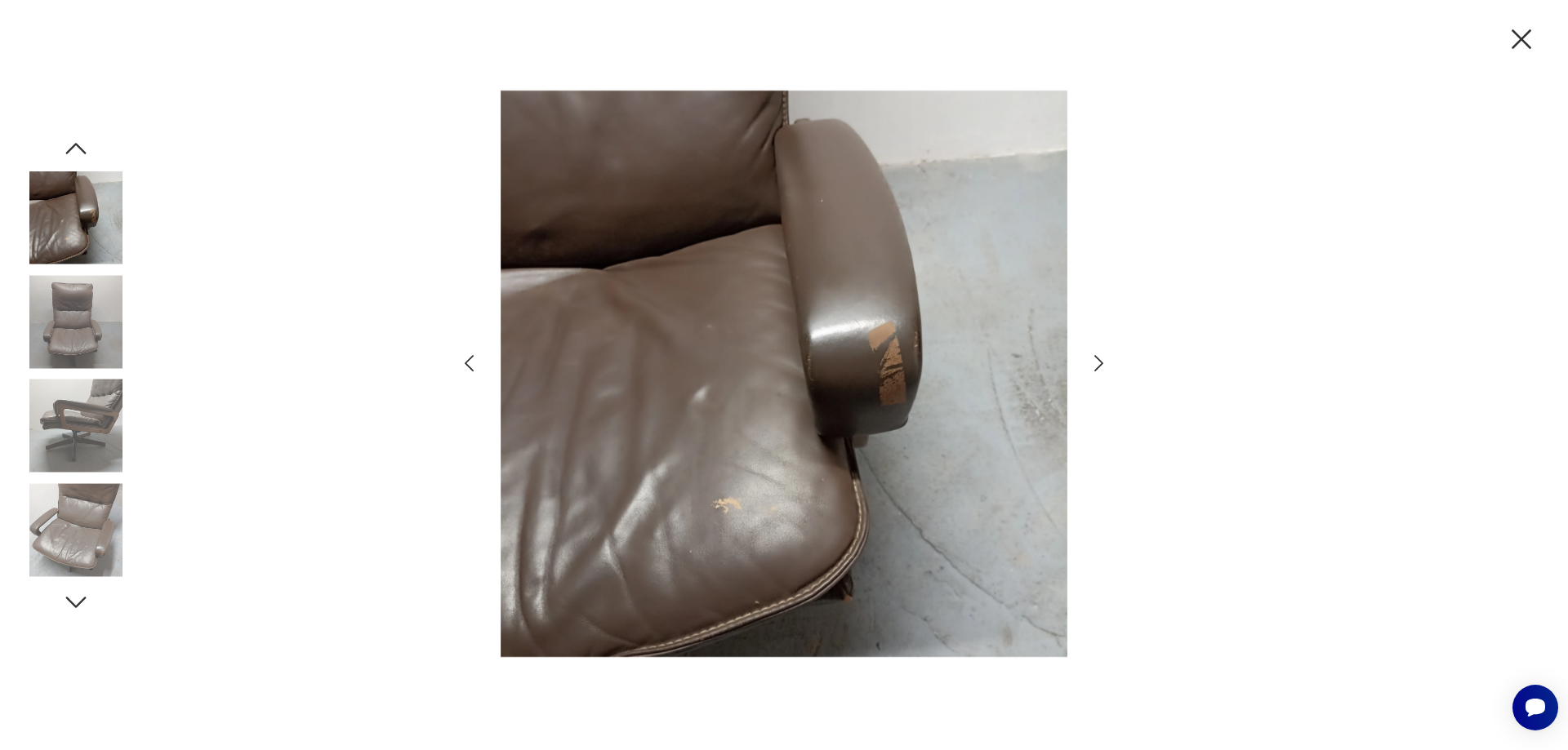
click at [1102, 365] on icon "button" at bounding box center [1099, 364] width 24 height 24
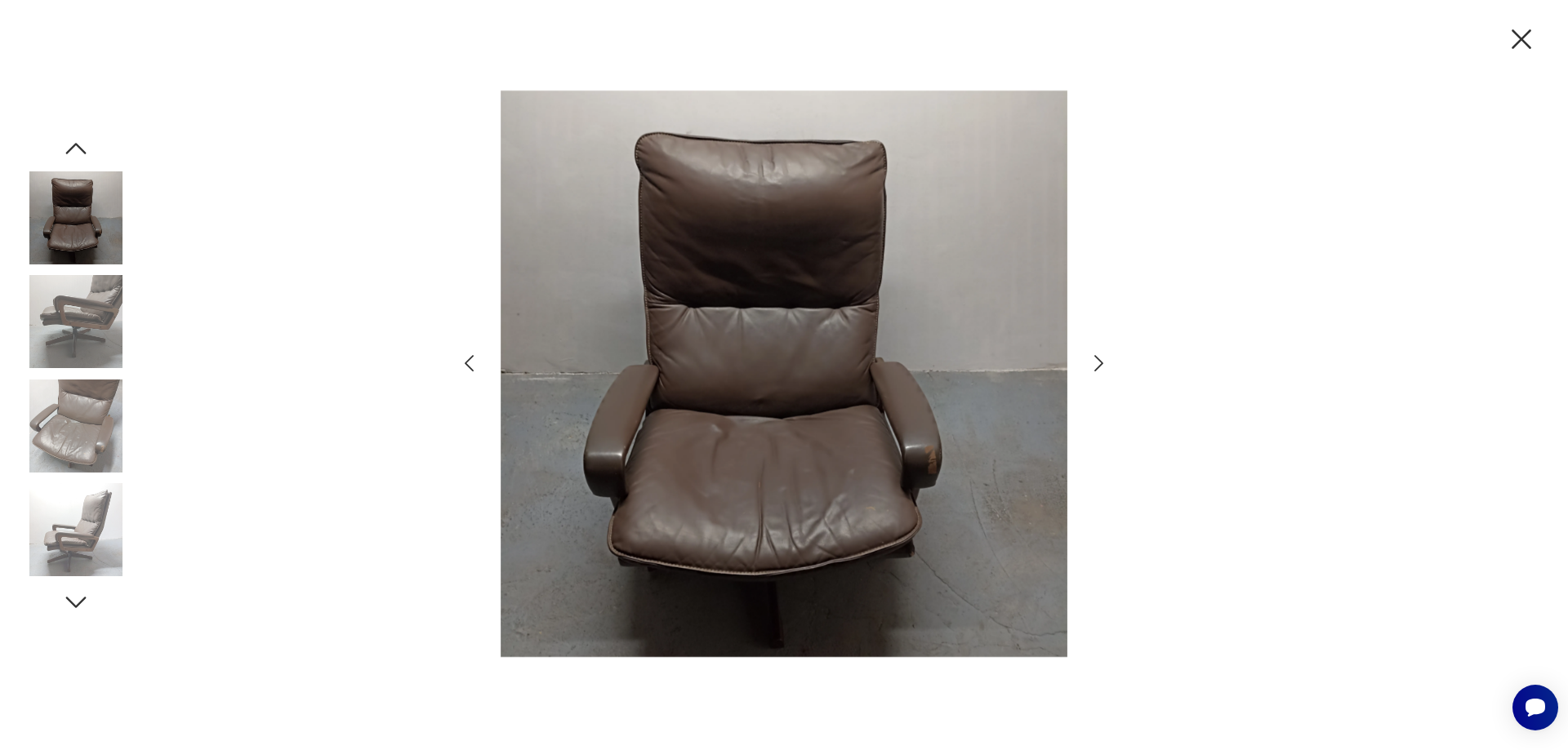
click at [1102, 365] on icon "button" at bounding box center [1099, 364] width 24 height 24
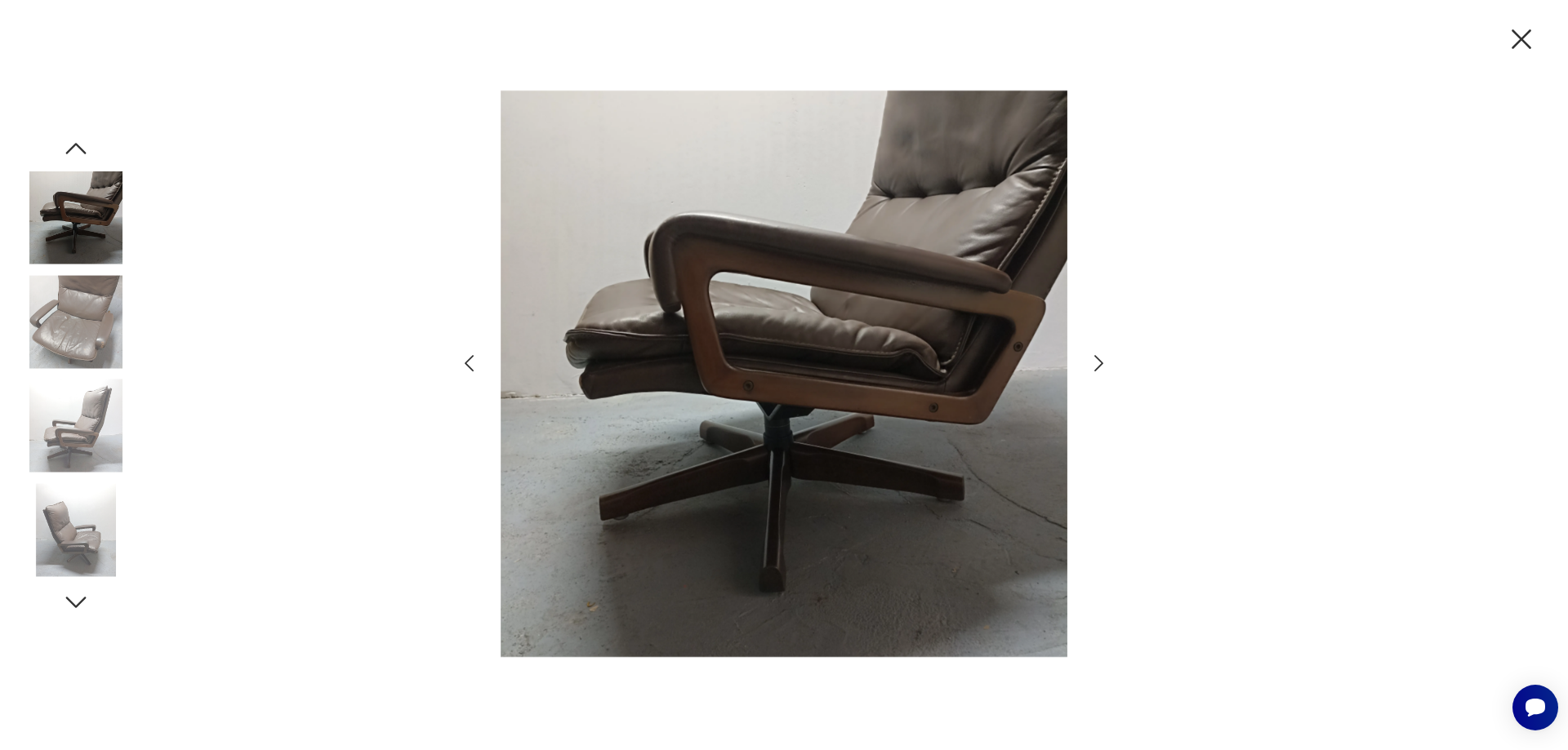
click at [1102, 365] on icon "button" at bounding box center [1099, 364] width 24 height 24
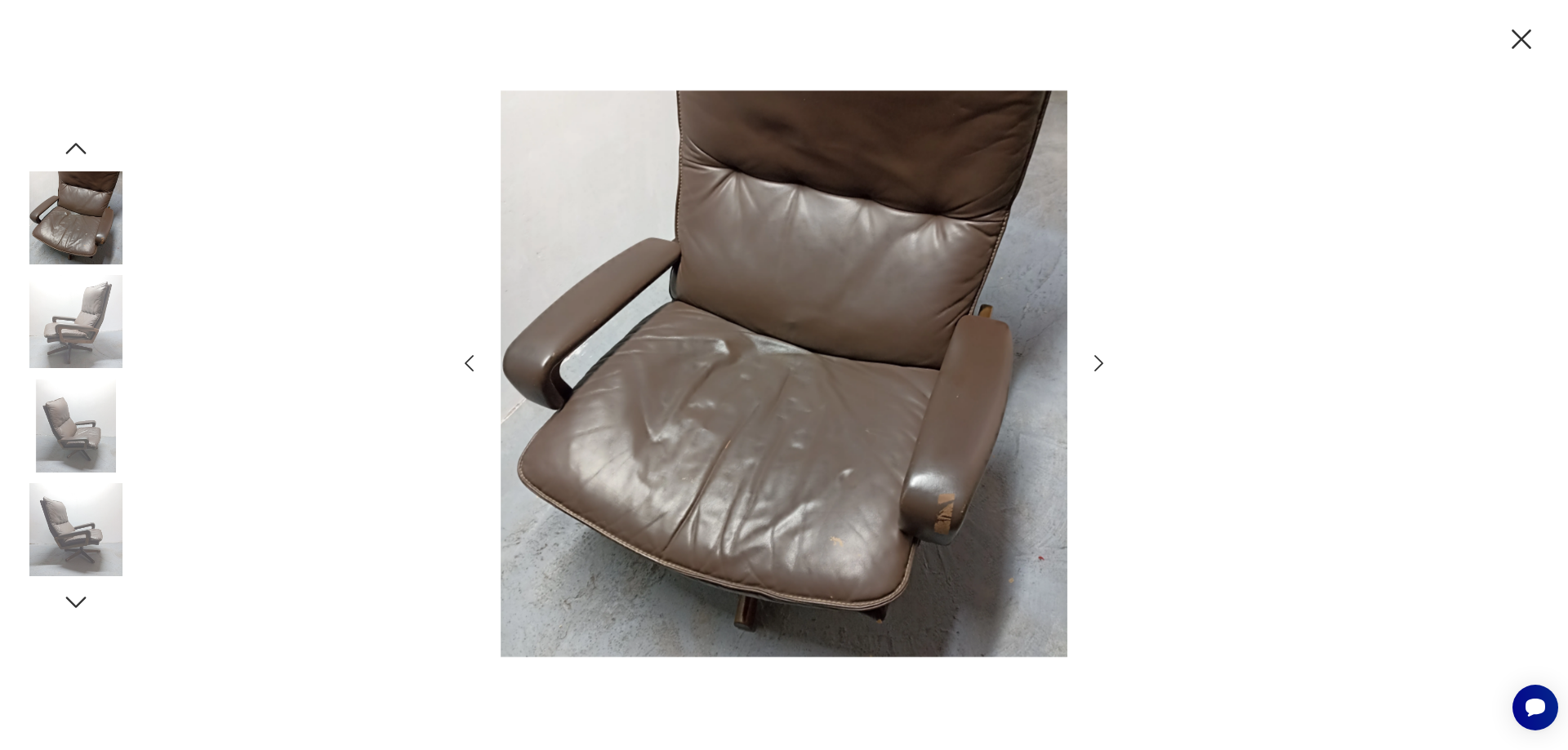
click at [1102, 365] on icon "button" at bounding box center [1099, 364] width 24 height 24
